Goal: Obtain resource: Download file/media

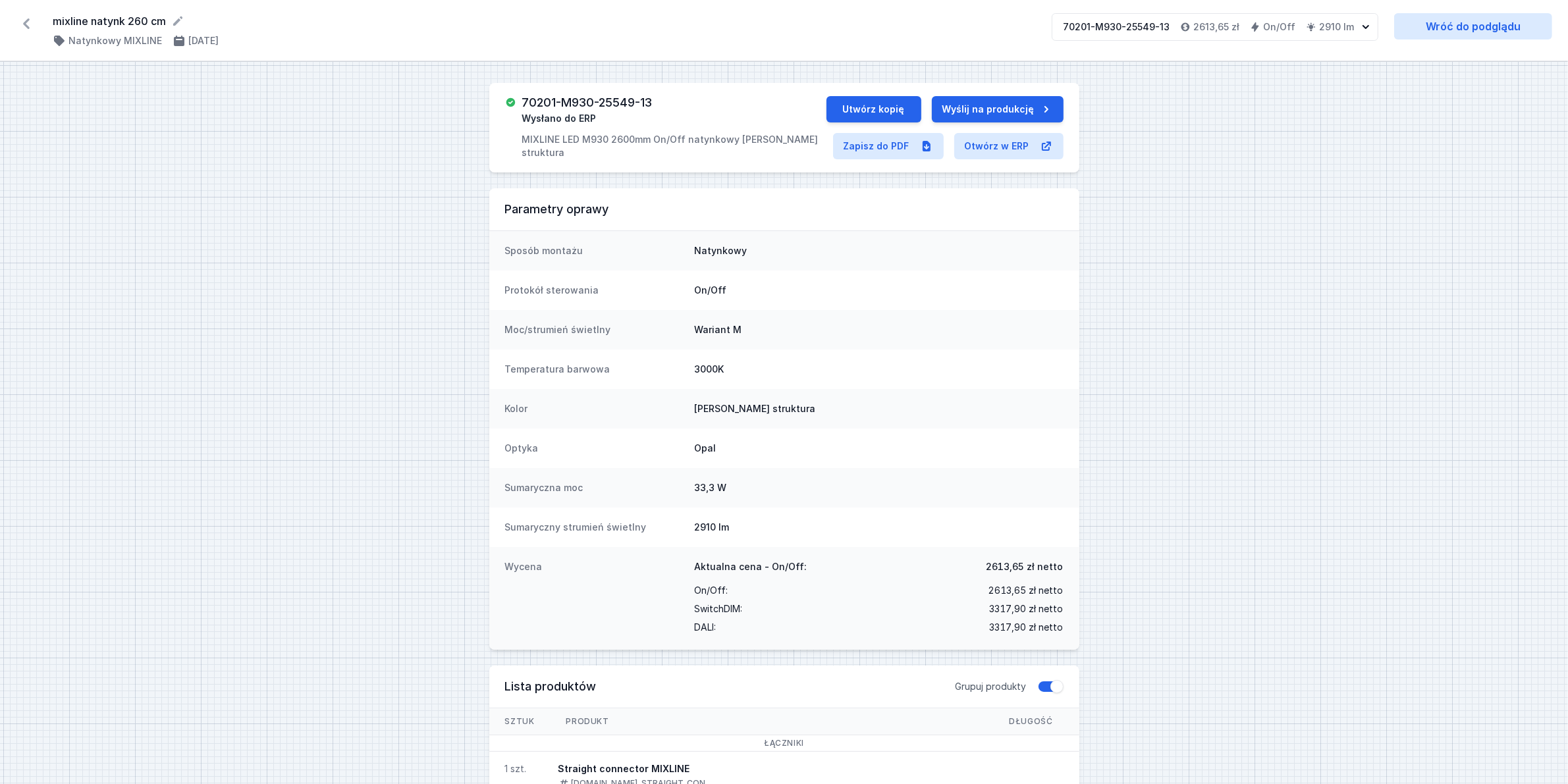
click at [24, 17] on icon at bounding box center [26, 23] width 21 height 21
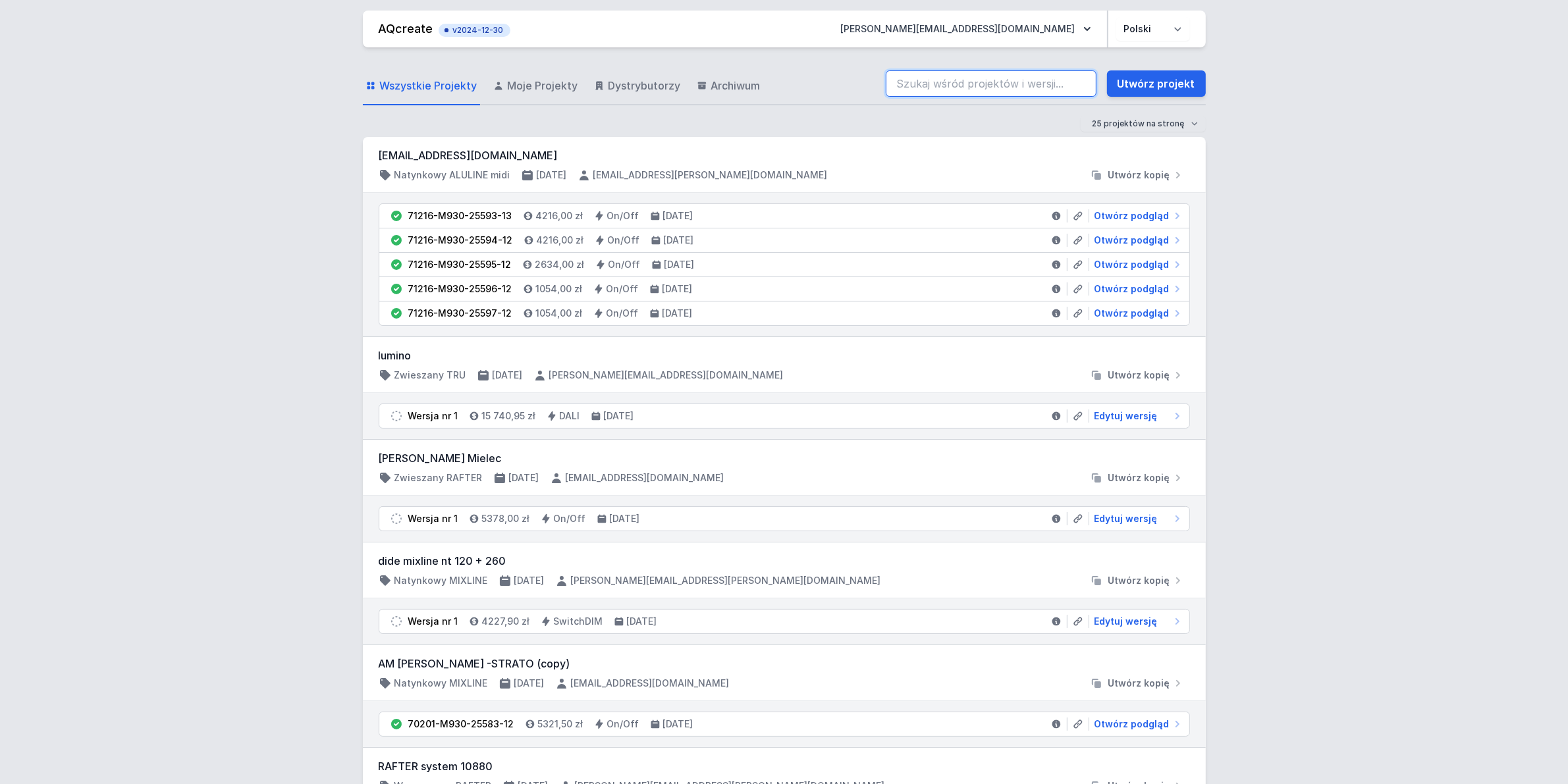
click at [949, 75] on input "search" at bounding box center [991, 83] width 211 height 26
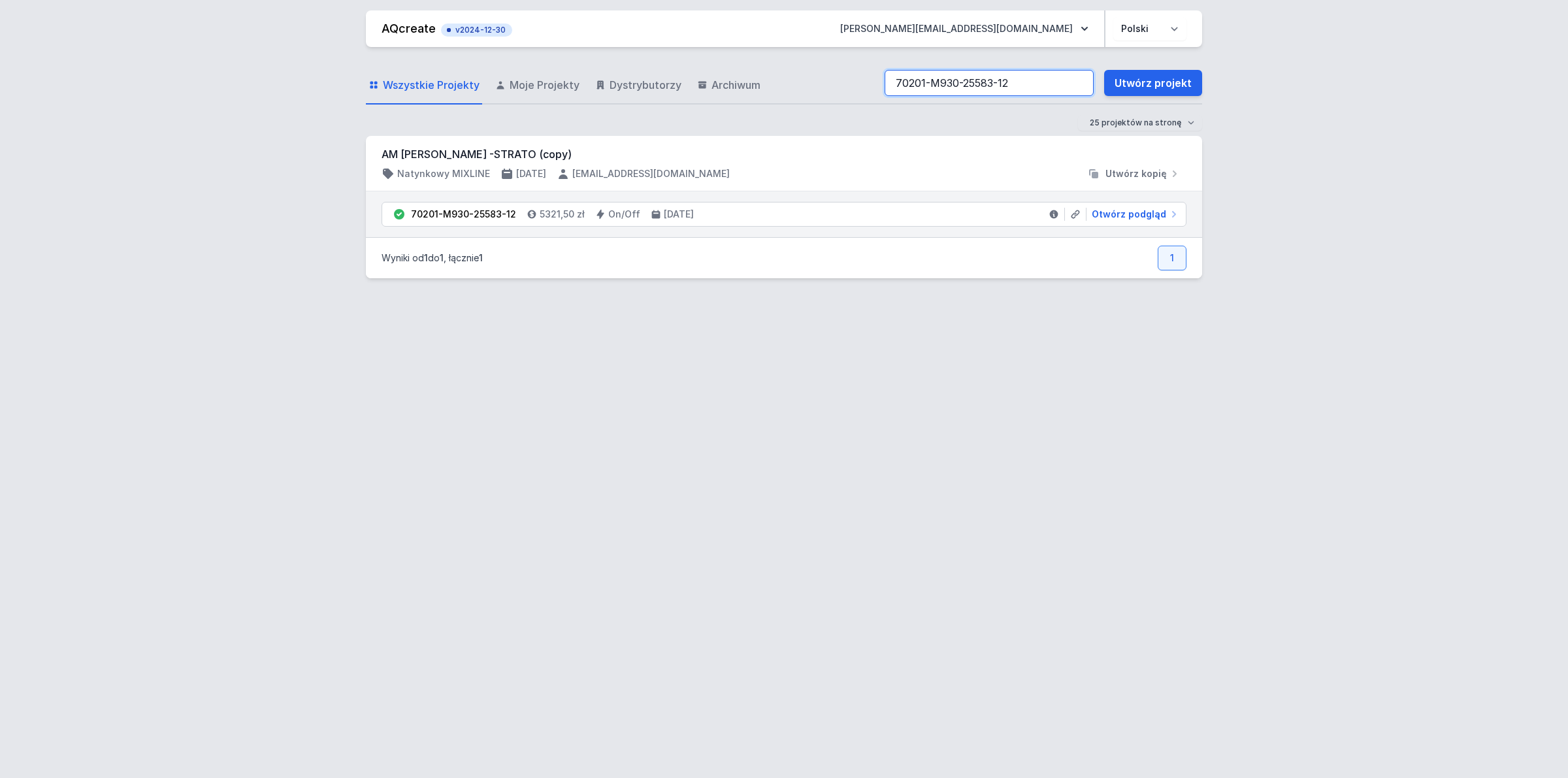
type input "70201-M930-25583-12"
click at [1151, 215] on span "Otwórz podgląd" at bounding box center [1129, 214] width 75 height 13
select select "2"
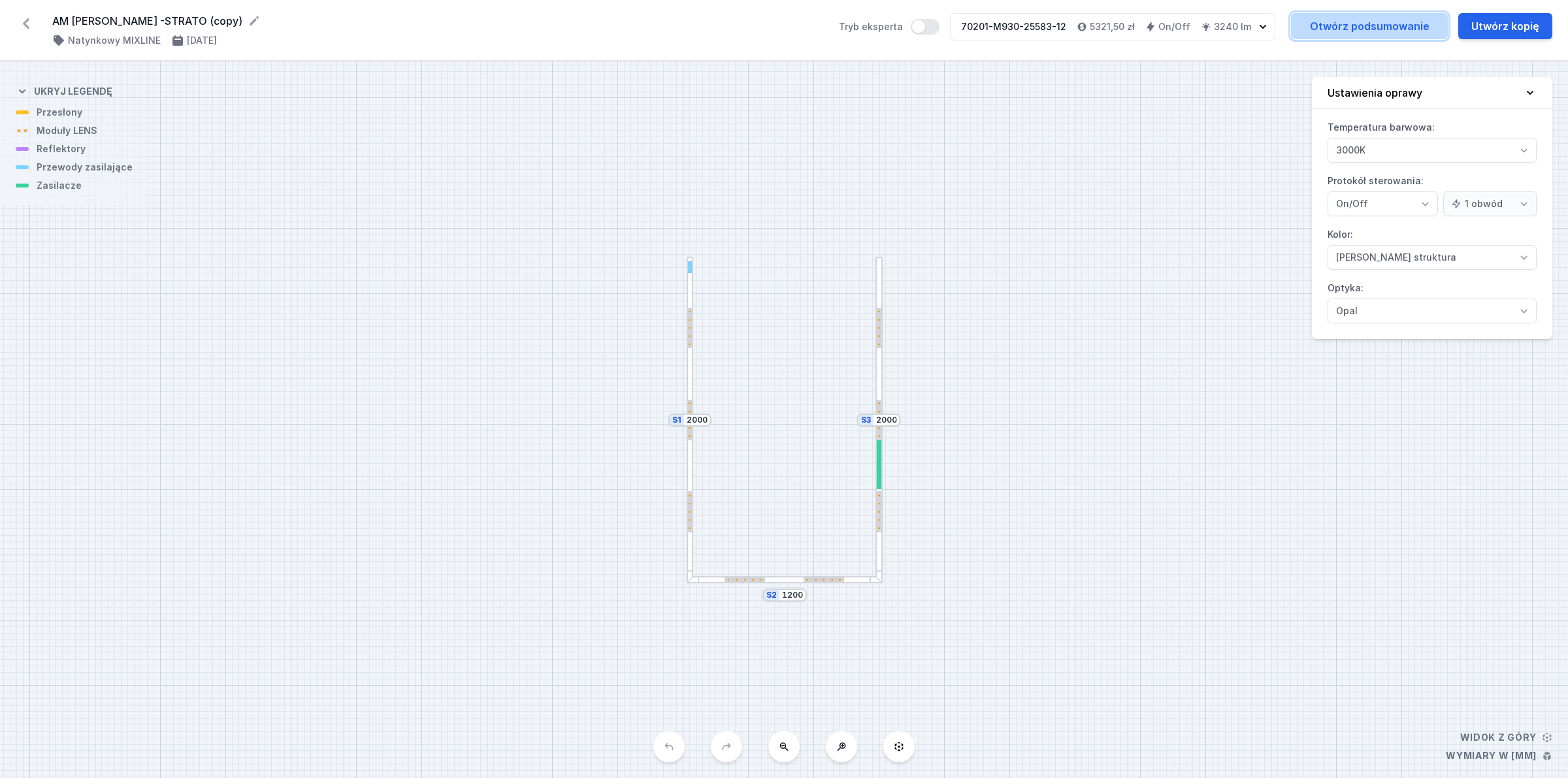
click at [1314, 15] on link "Otwórz podsumowanie" at bounding box center [1370, 26] width 157 height 26
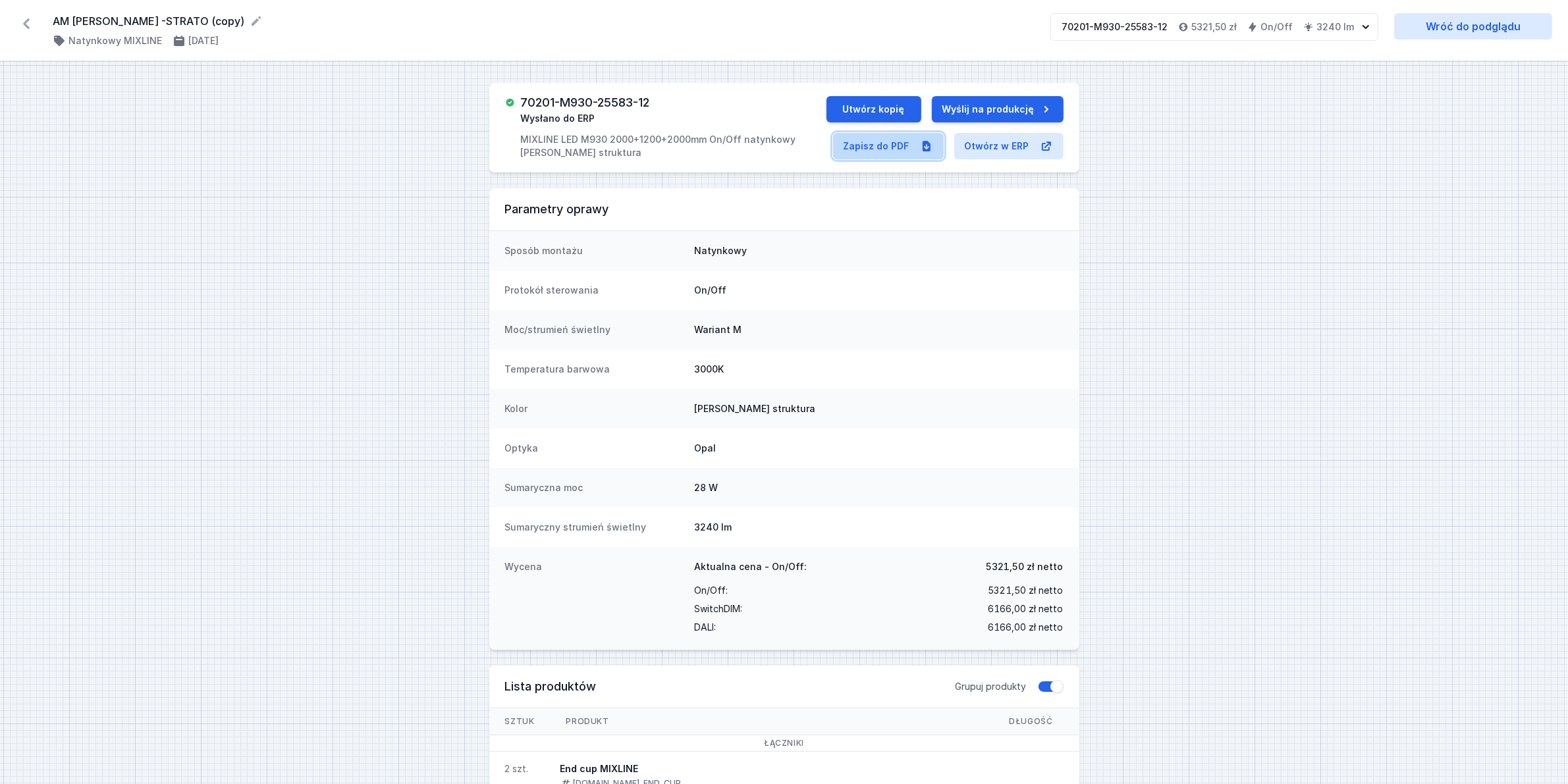
click at [883, 152] on link "Zapisz do PDF" at bounding box center [888, 145] width 110 height 26
